Goal: Obtain resource: Download file/media

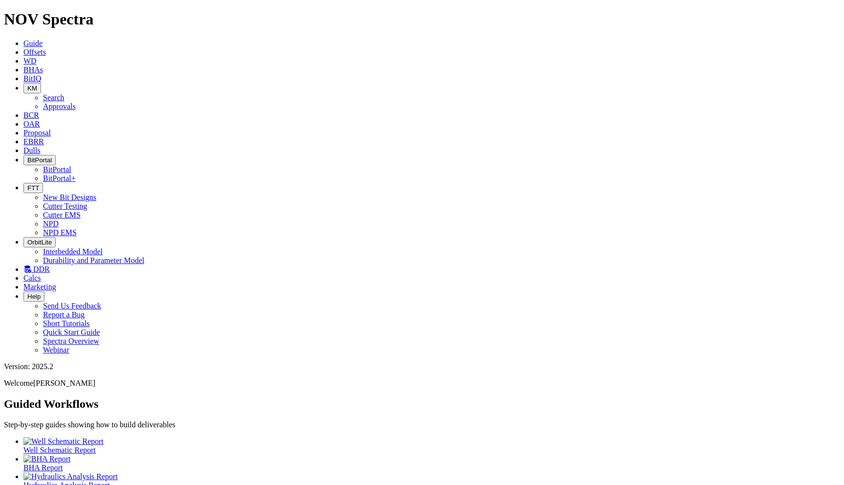
click at [39, 111] on span "BCR" at bounding box center [31, 115] width 16 height 8
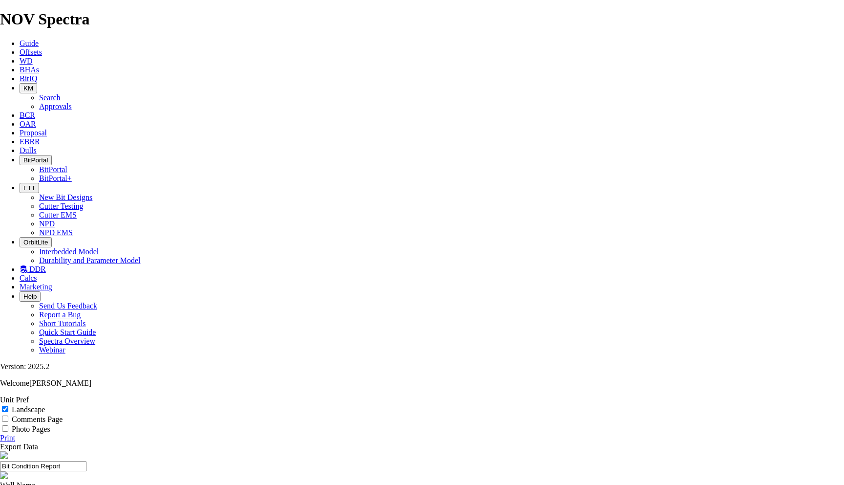
click at [38, 442] on link "Export Data" at bounding box center [19, 446] width 38 height 8
